Goal: Task Accomplishment & Management: Use online tool/utility

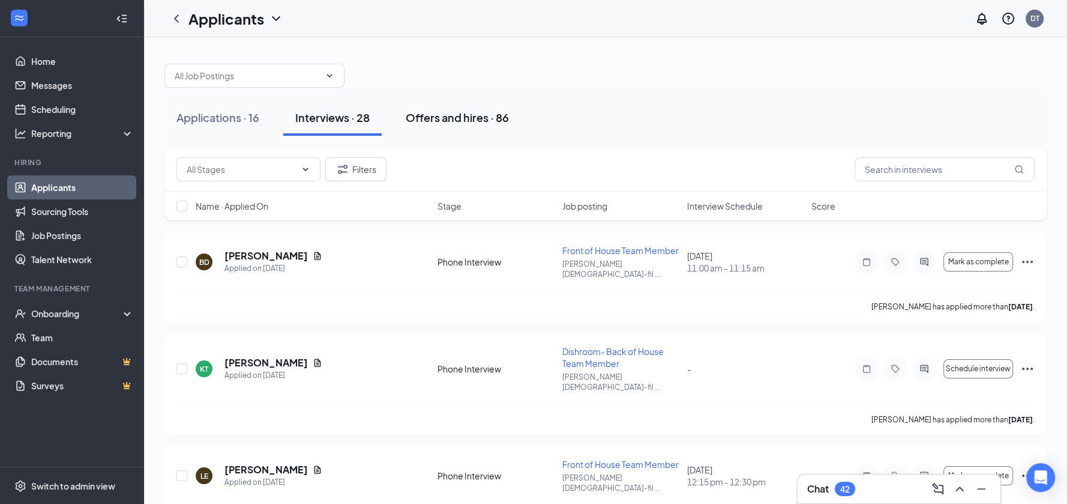
click at [483, 121] on div "Offers and hires · 86" at bounding box center [457, 117] width 103 height 15
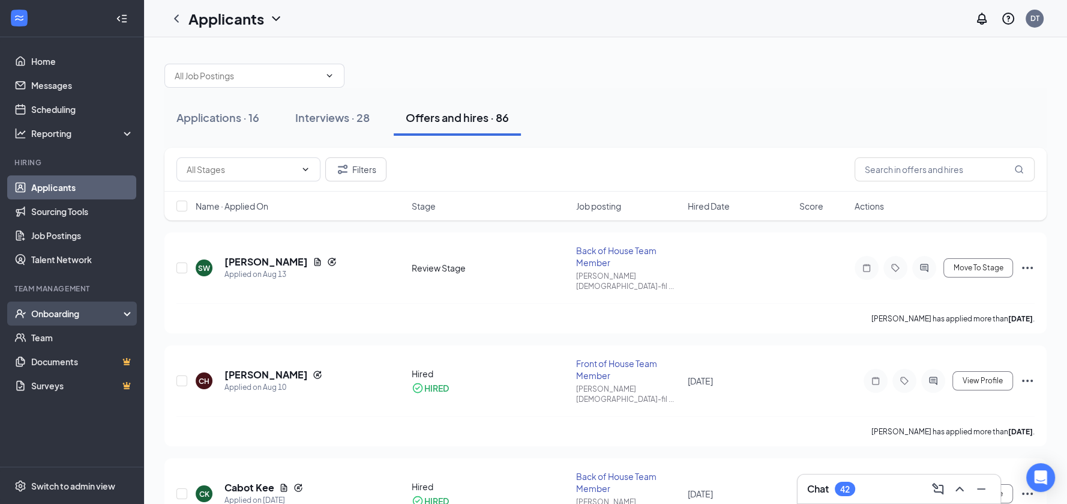
click at [64, 314] on div "Onboarding" at bounding box center [77, 313] width 92 height 12
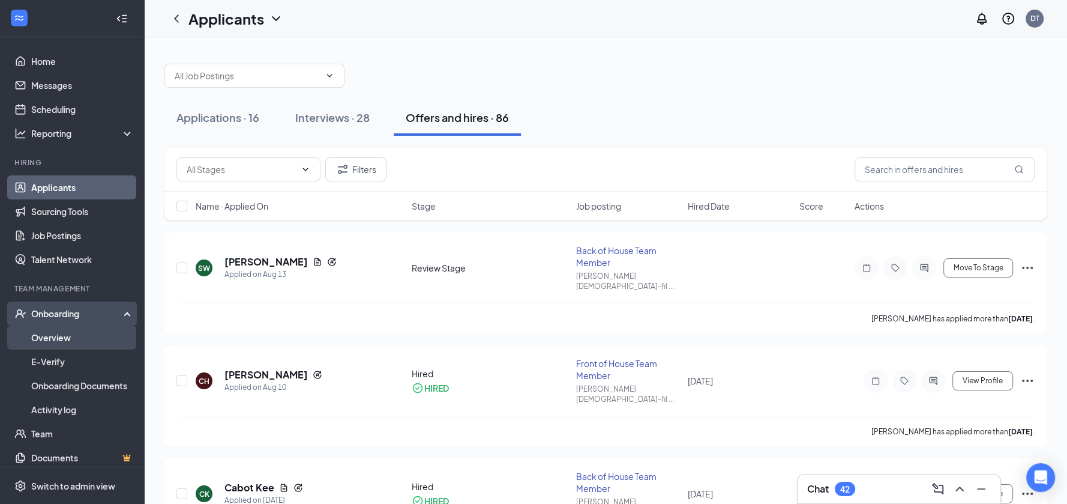
click at [68, 334] on link "Overview" at bounding box center [82, 337] width 103 height 24
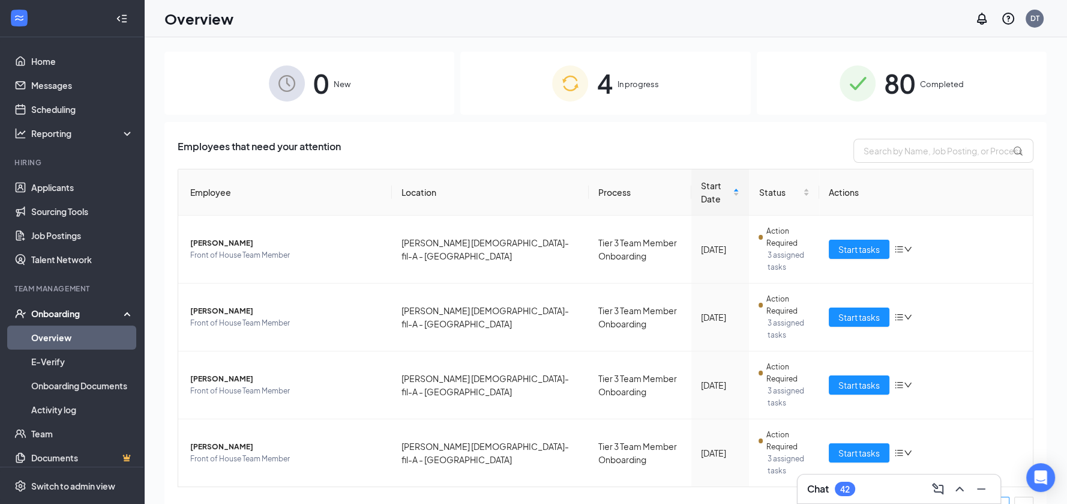
click at [897, 95] on span "80" at bounding box center [899, 82] width 31 height 41
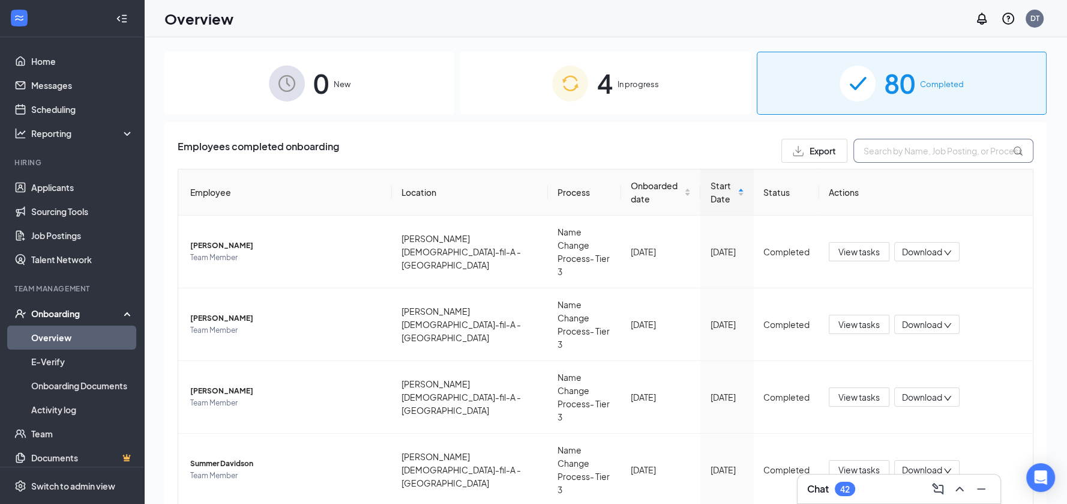
click at [915, 157] on input "text" at bounding box center [943, 151] width 180 height 24
type input "cabot"
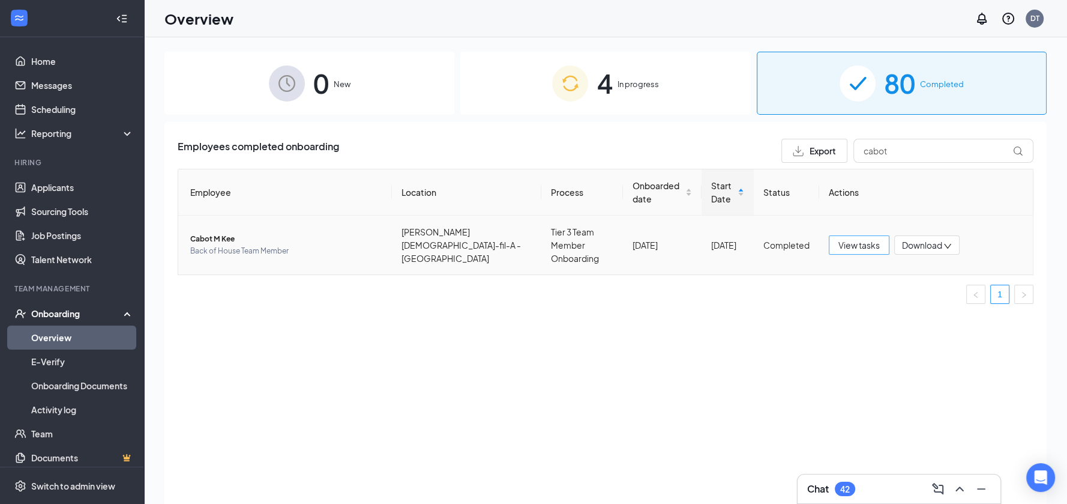
click at [873, 238] on span "View tasks" at bounding box center [858, 244] width 41 height 13
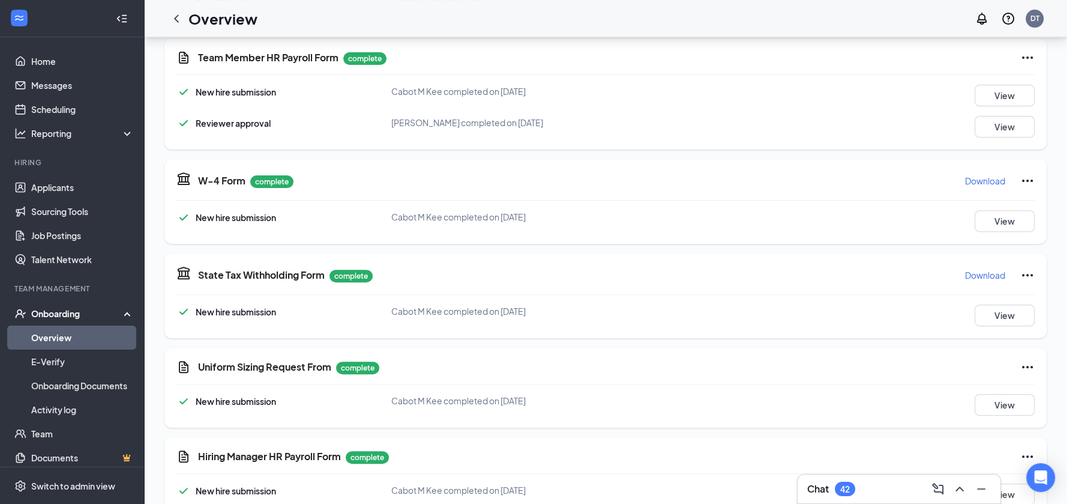
scroll to position [458, 0]
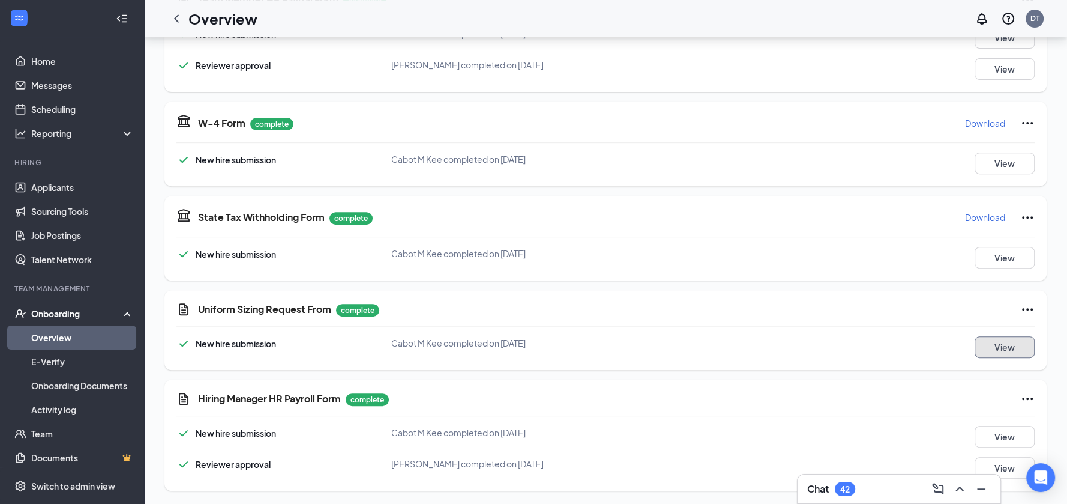
click at [1006, 345] on button "View" at bounding box center [1005, 347] width 60 height 22
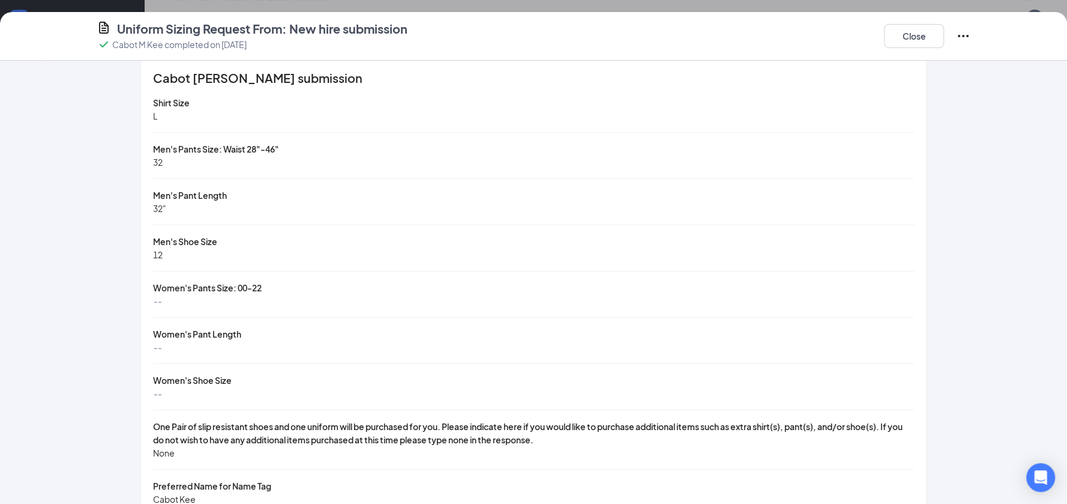
scroll to position [0, 0]
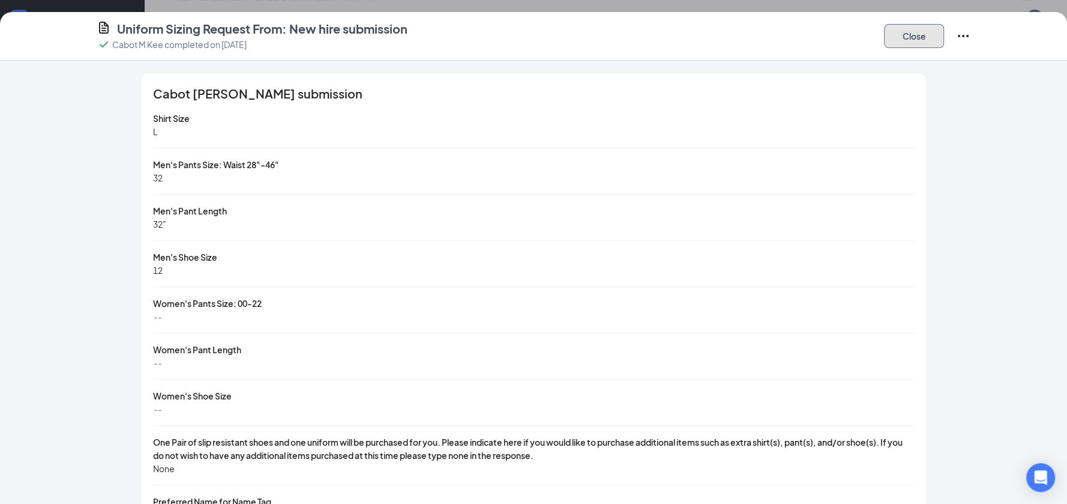
click at [893, 39] on button "Close" at bounding box center [914, 36] width 60 height 24
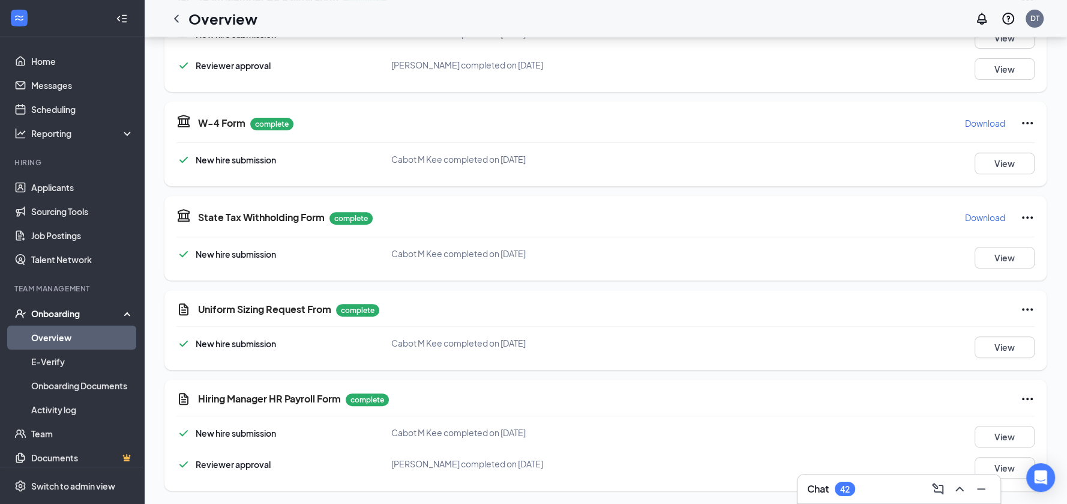
click at [85, 337] on link "Overview" at bounding box center [82, 337] width 103 height 24
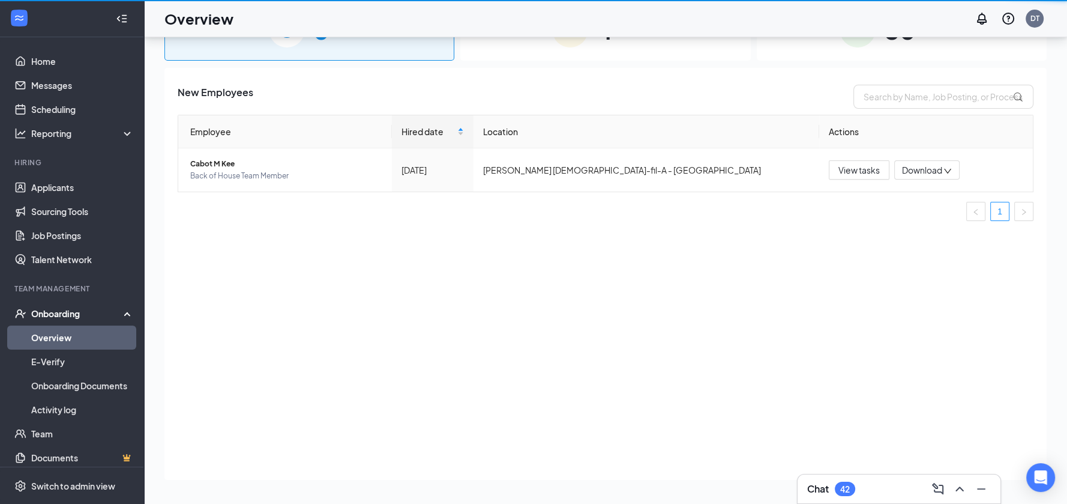
scroll to position [53, 0]
